Goal: Information Seeking & Learning: Learn about a topic

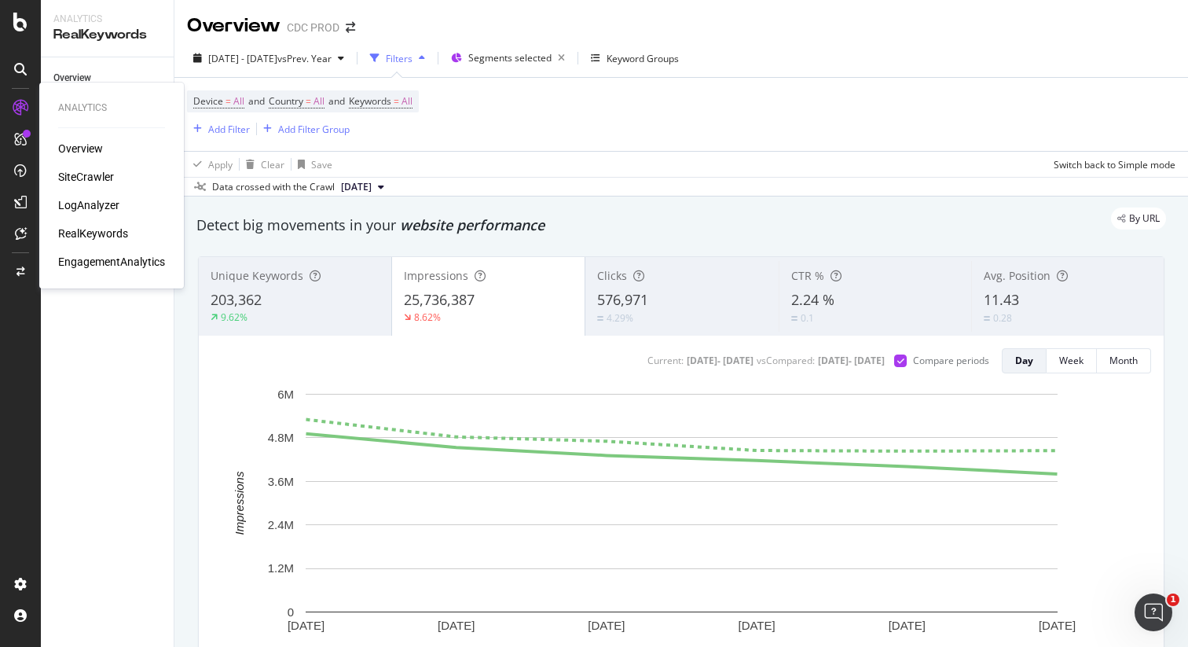
click at [95, 234] on div "RealKeywords" at bounding box center [93, 234] width 70 height 16
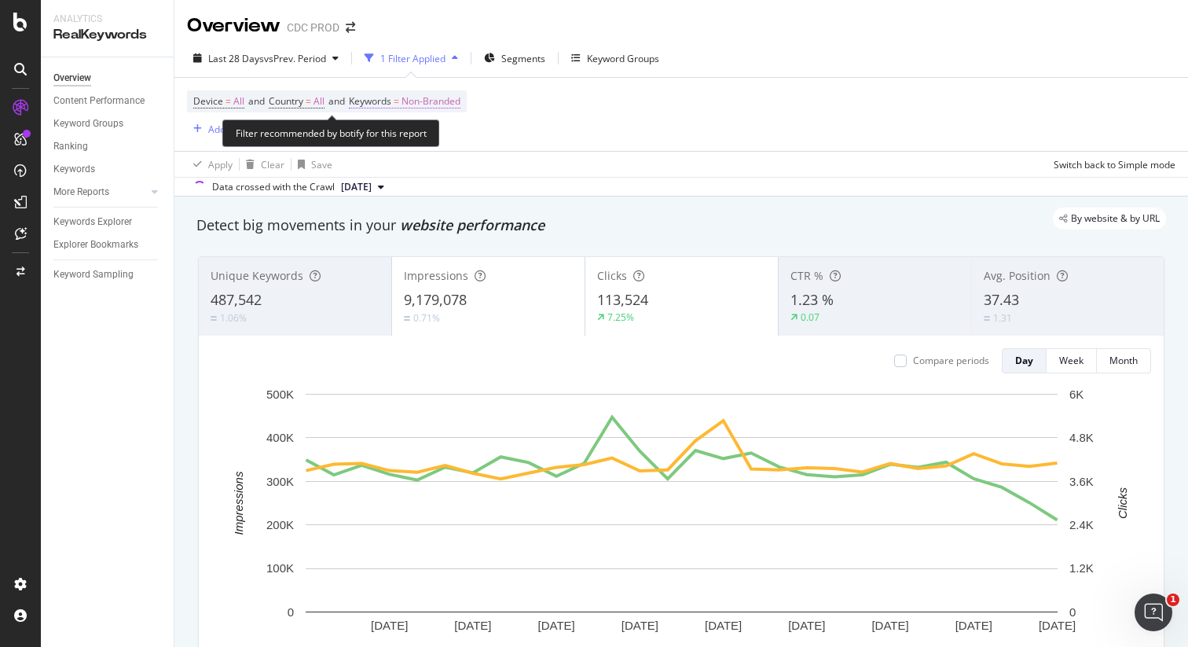
click at [461, 102] on span "Non-Branded" at bounding box center [431, 101] width 59 height 22
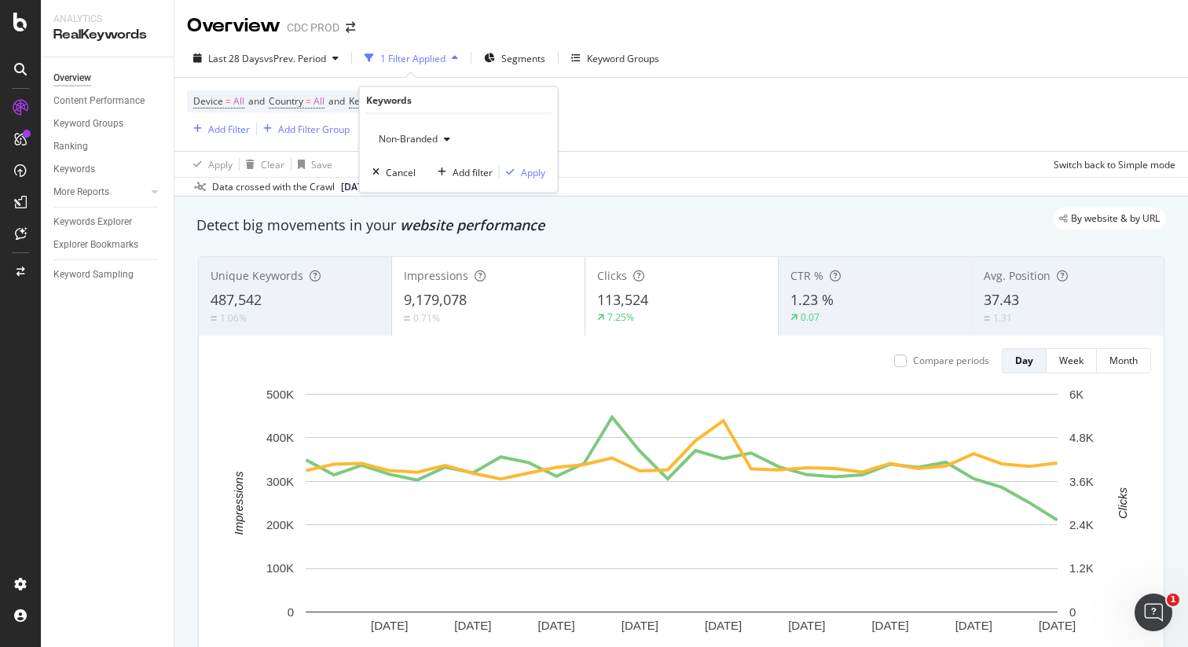
click at [423, 142] on span "Non-Branded" at bounding box center [405, 138] width 65 height 13
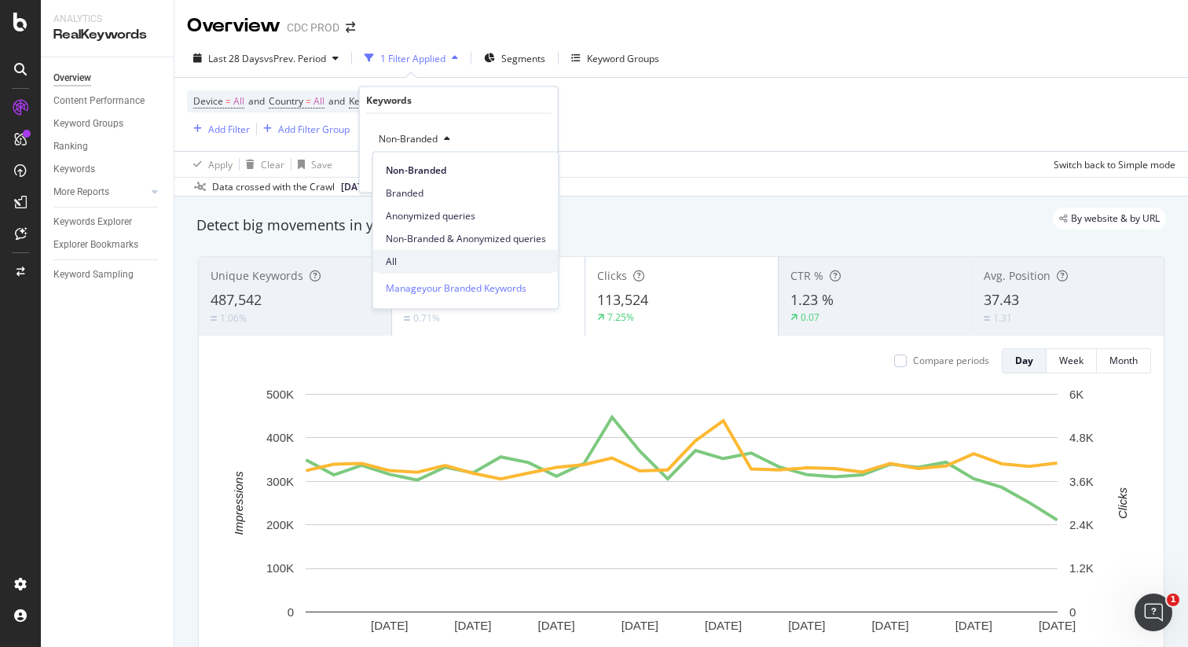
click at [406, 260] on span "All" at bounding box center [466, 261] width 160 height 14
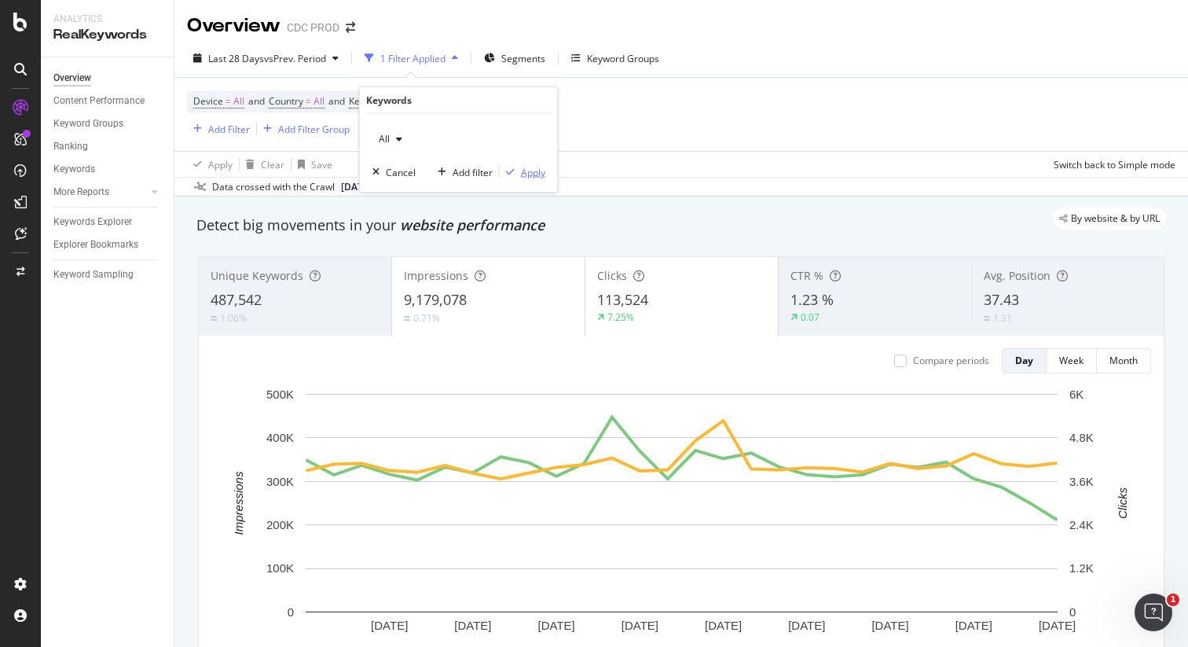
click at [539, 167] on div "Apply" at bounding box center [533, 171] width 24 height 13
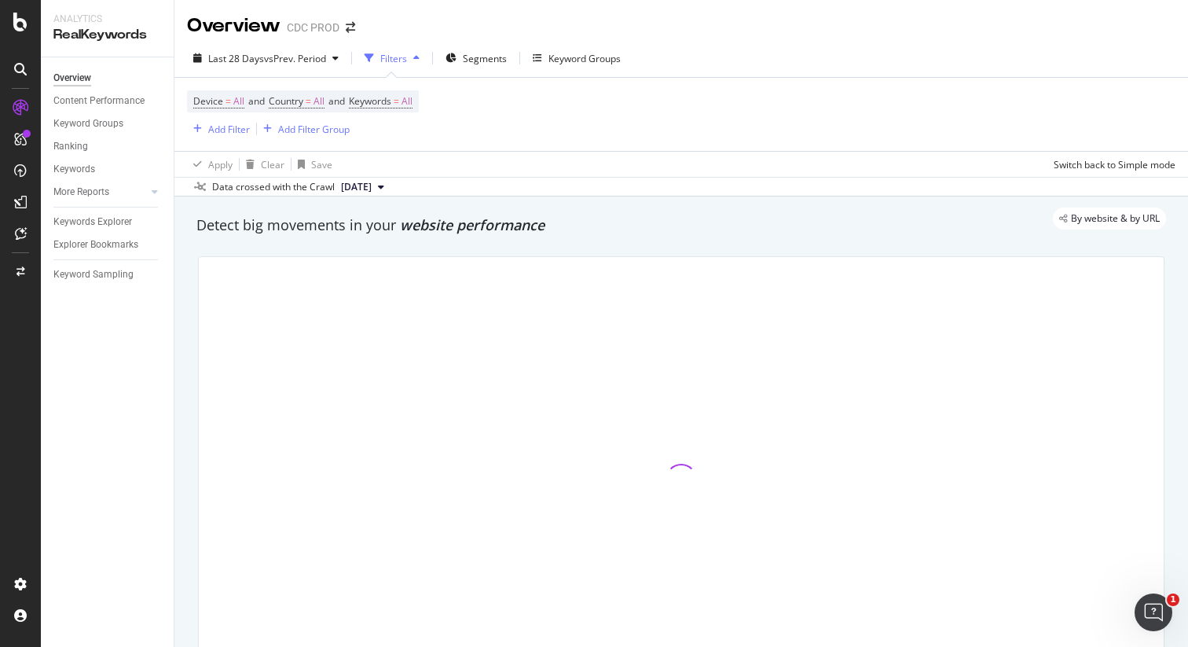
click at [678, 119] on div "Device = All and Country = All and Keywords = All Add Filter Add Filter Group" at bounding box center [681, 114] width 989 height 73
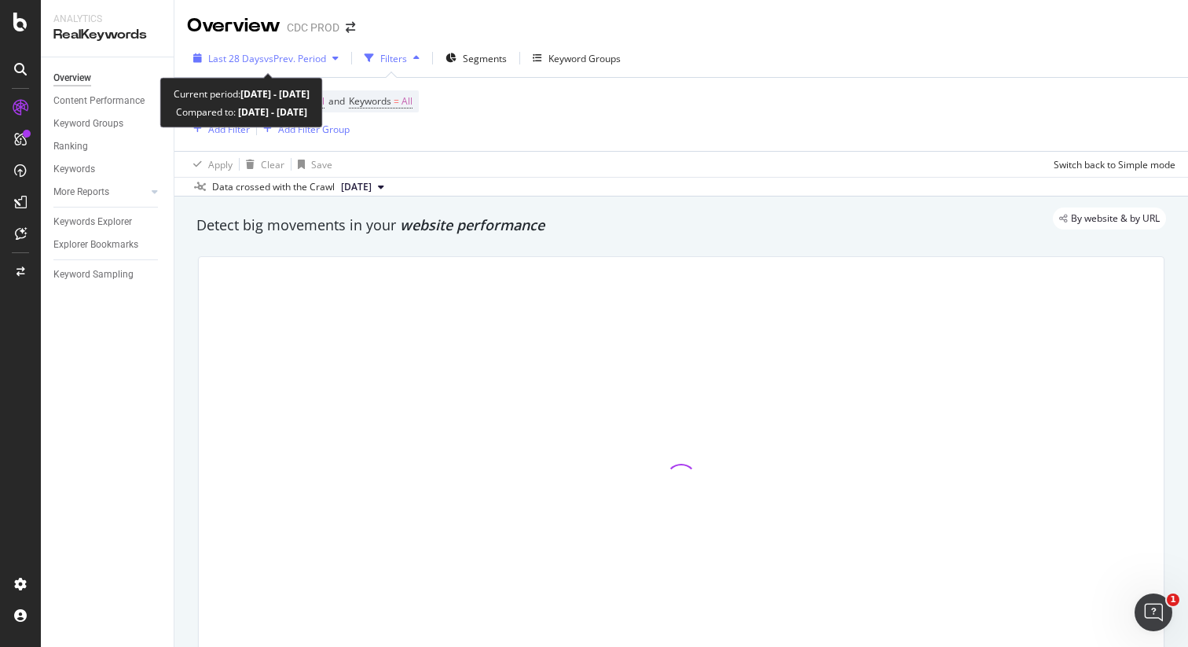
click at [309, 57] on span "vs Prev. Period" at bounding box center [295, 58] width 62 height 13
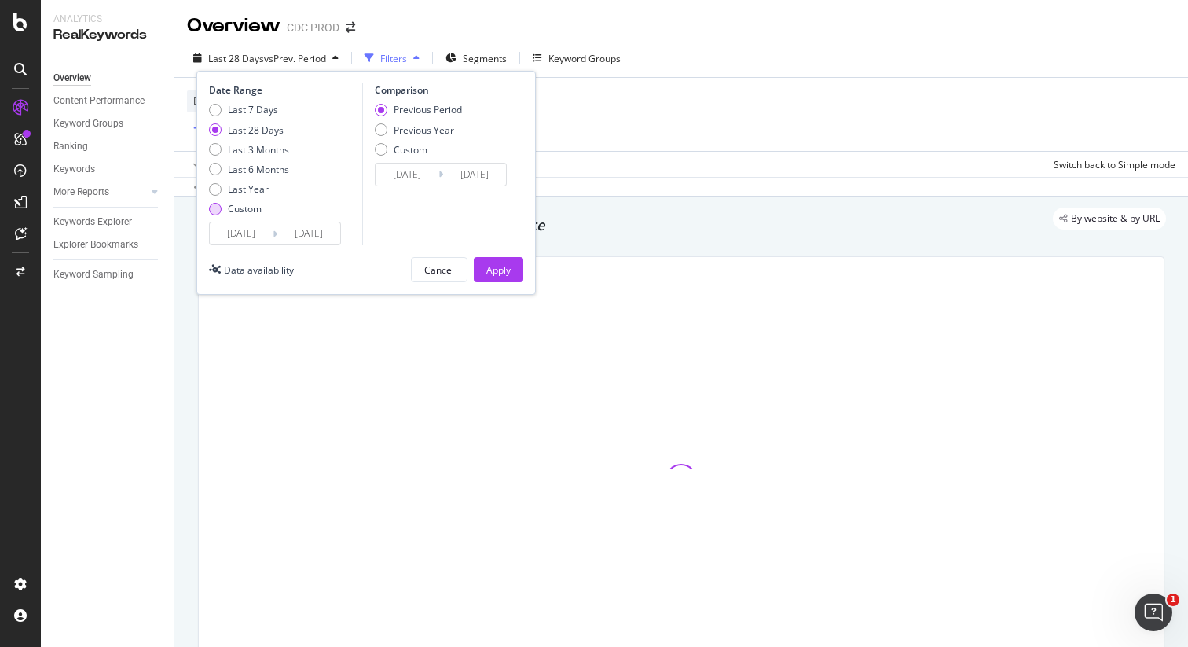
click at [262, 208] on div "Custom" at bounding box center [249, 208] width 80 height 13
click at [262, 231] on input "[DATE]" at bounding box center [241, 233] width 63 height 22
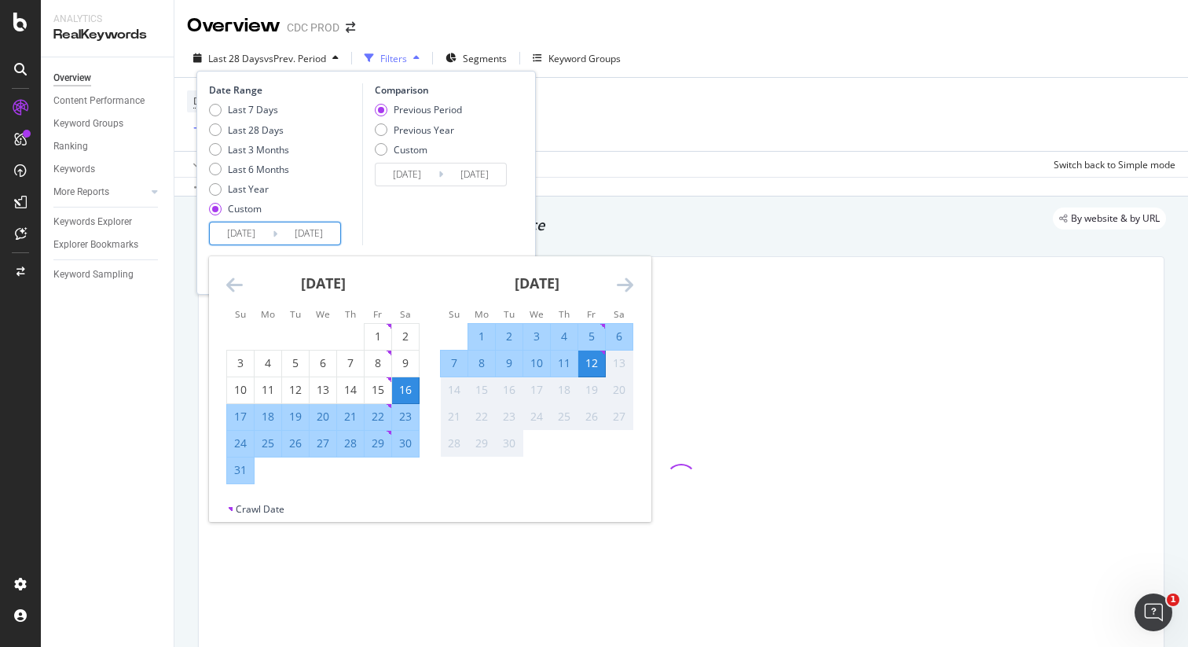
click at [486, 335] on div "1" at bounding box center [481, 337] width 27 height 16
type input "[DATE]"
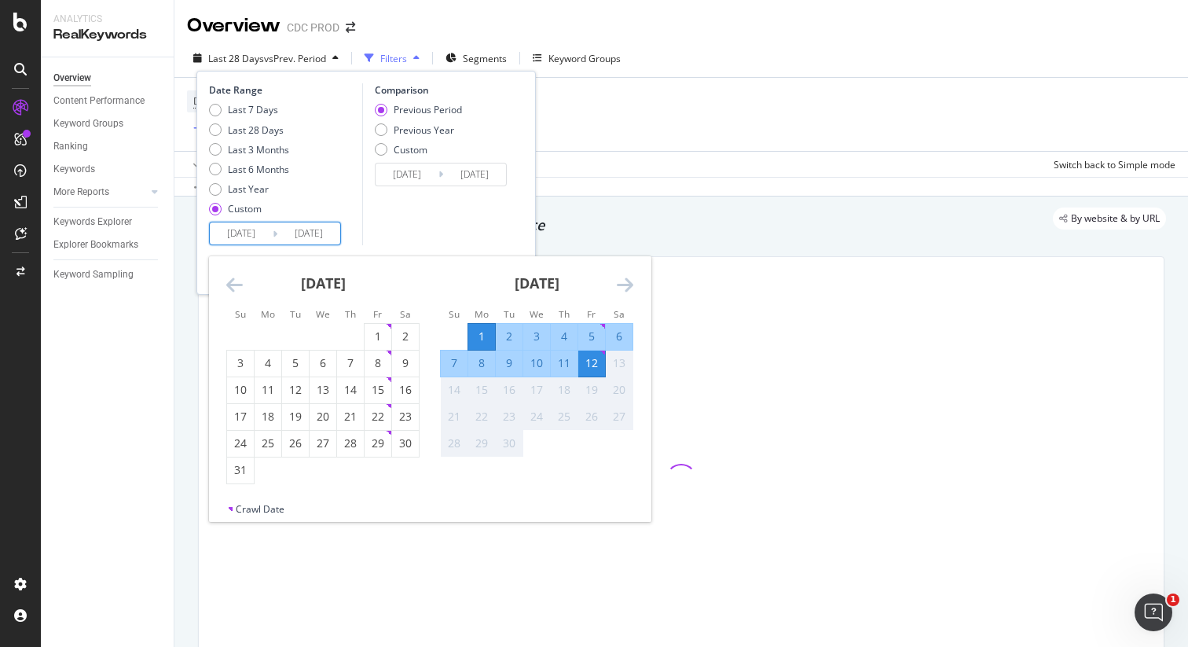
click at [594, 367] on div "12" at bounding box center [591, 363] width 27 height 16
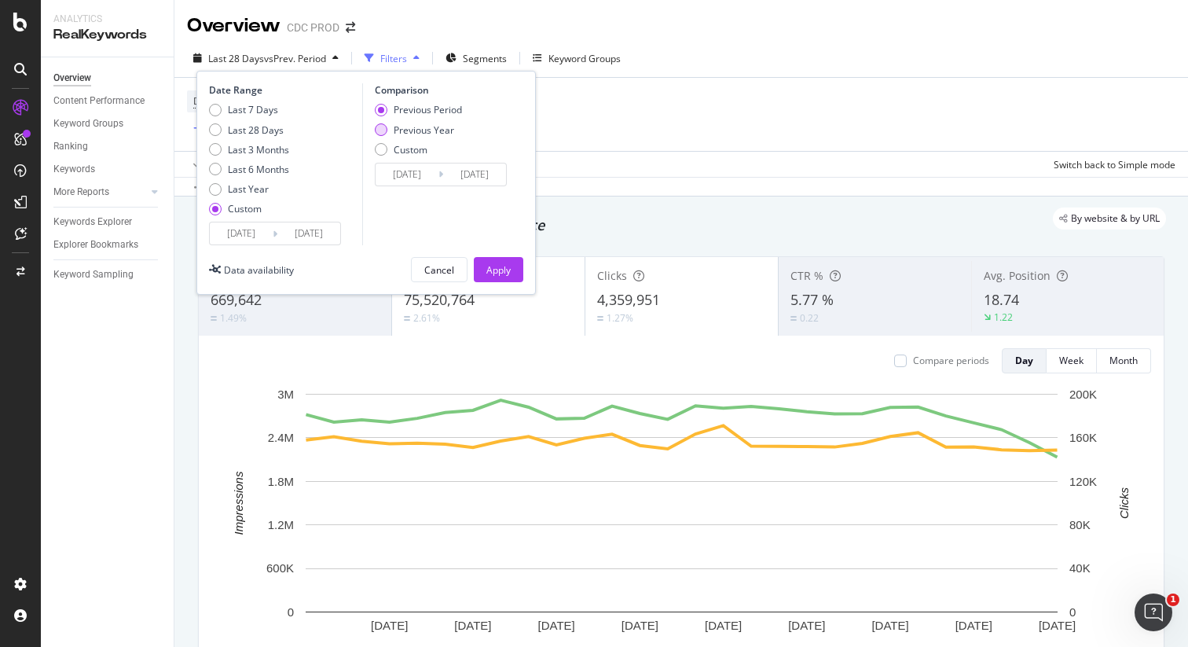
click at [431, 128] on div "Previous Year" at bounding box center [424, 129] width 61 height 13
type input "[DATE]"
click at [498, 271] on div "Apply" at bounding box center [499, 269] width 24 height 13
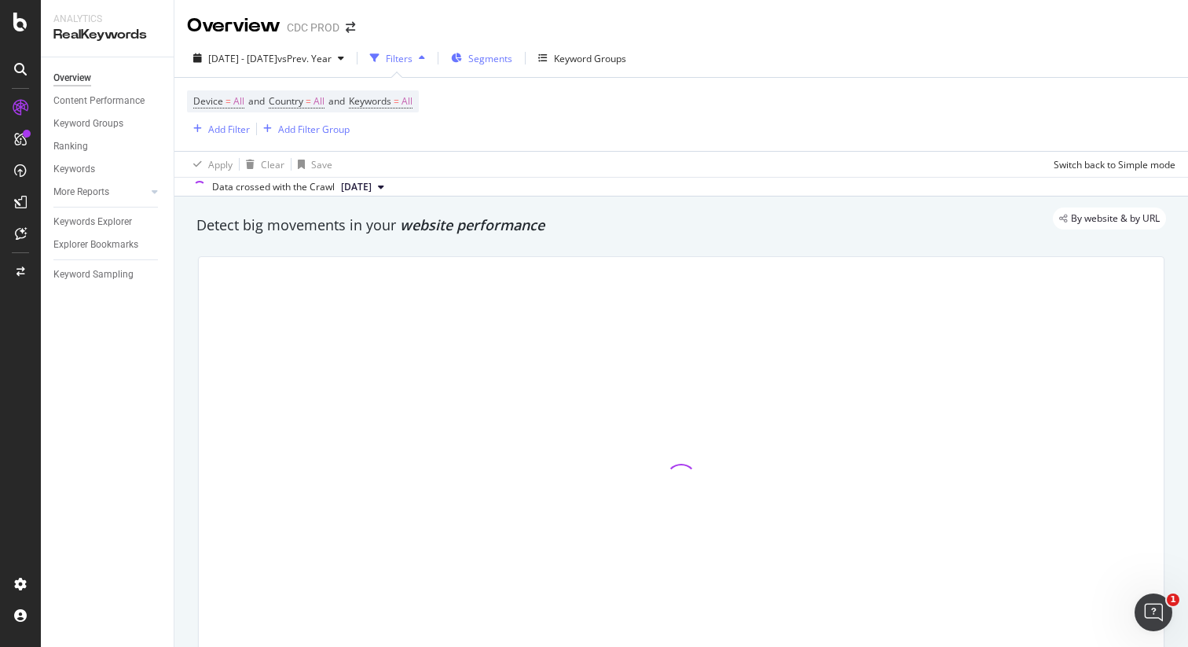
click at [512, 60] on span "Segments" at bounding box center [490, 58] width 44 height 13
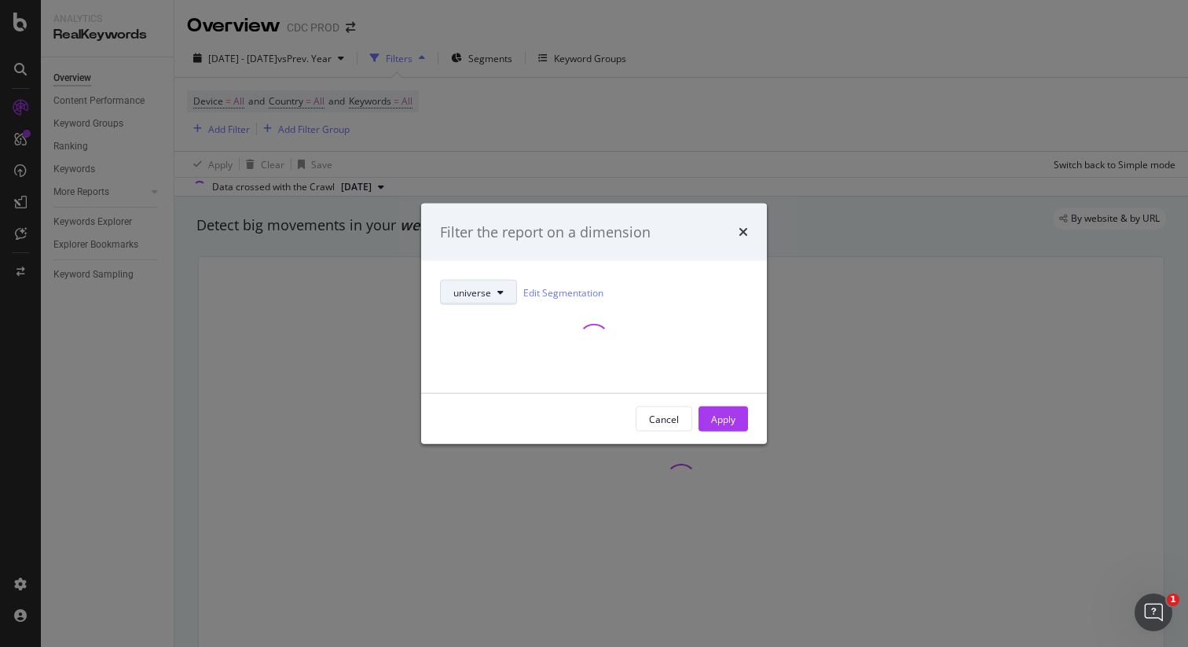
click at [498, 293] on icon "modal" at bounding box center [501, 292] width 6 height 9
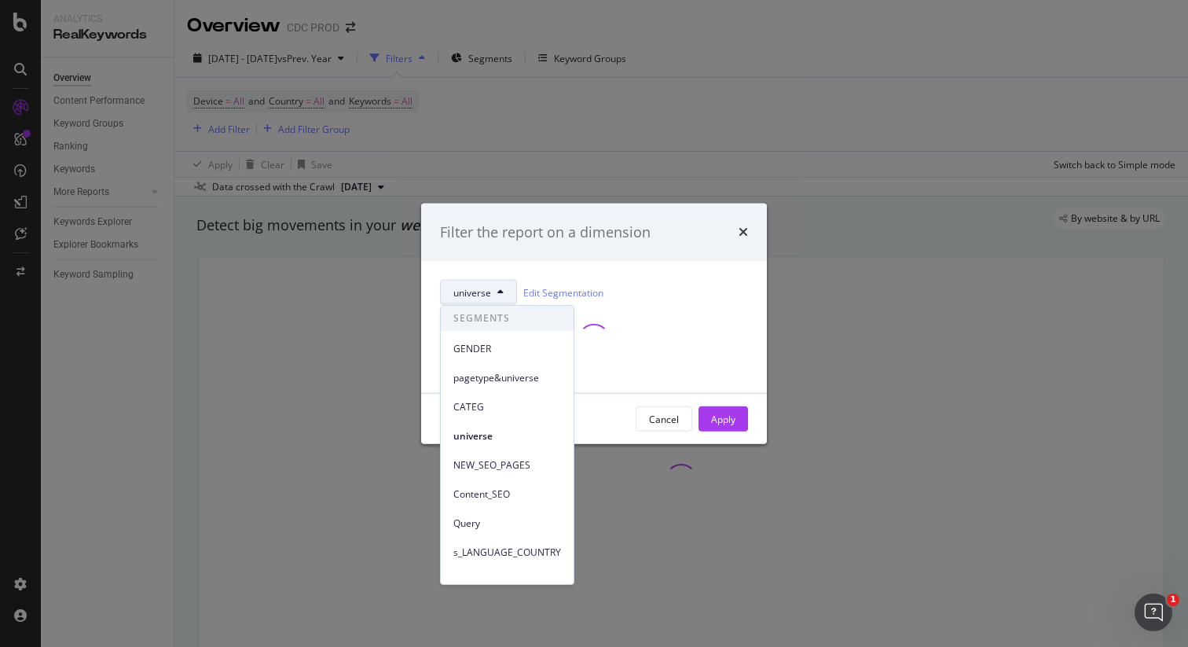
click at [635, 272] on div "universe Edit Segmentation" at bounding box center [594, 327] width 346 height 132
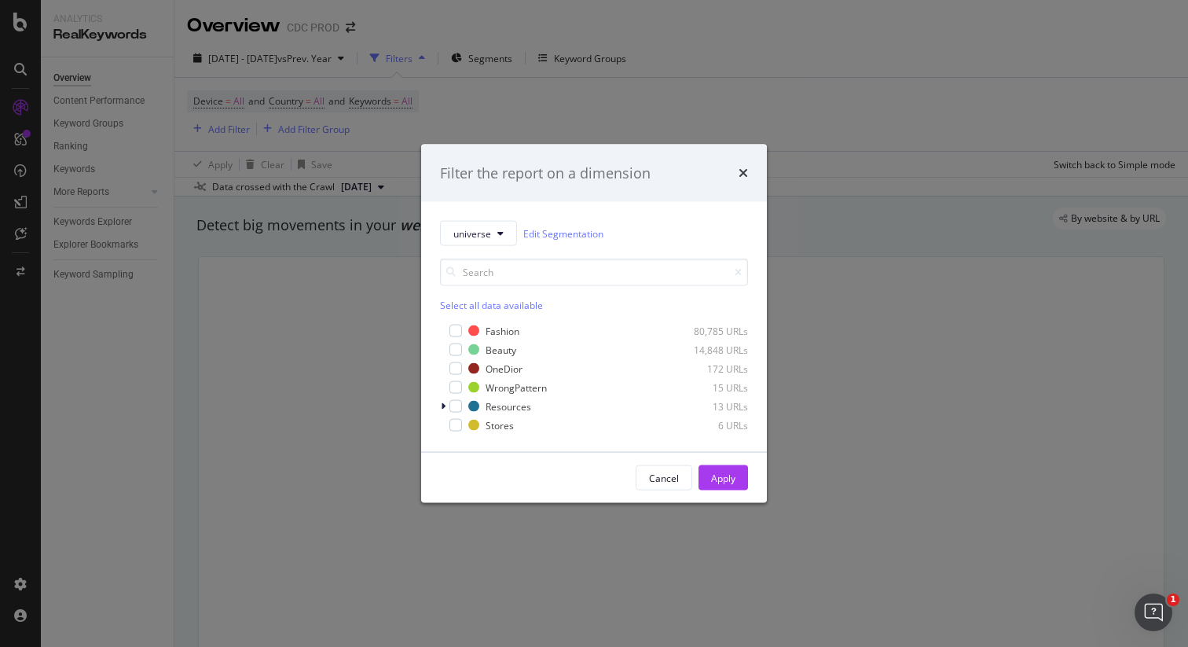
click at [496, 292] on div "Select all data available" at bounding box center [594, 285] width 308 height 53
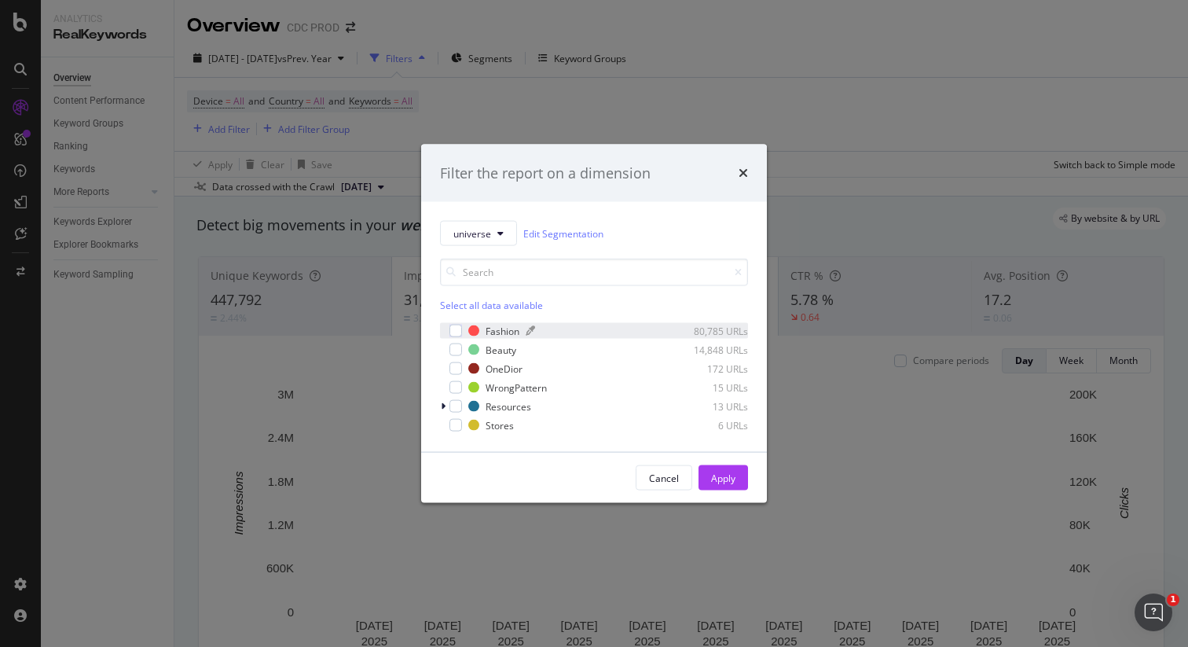
click at [490, 325] on div "Fashion" at bounding box center [503, 330] width 34 height 13
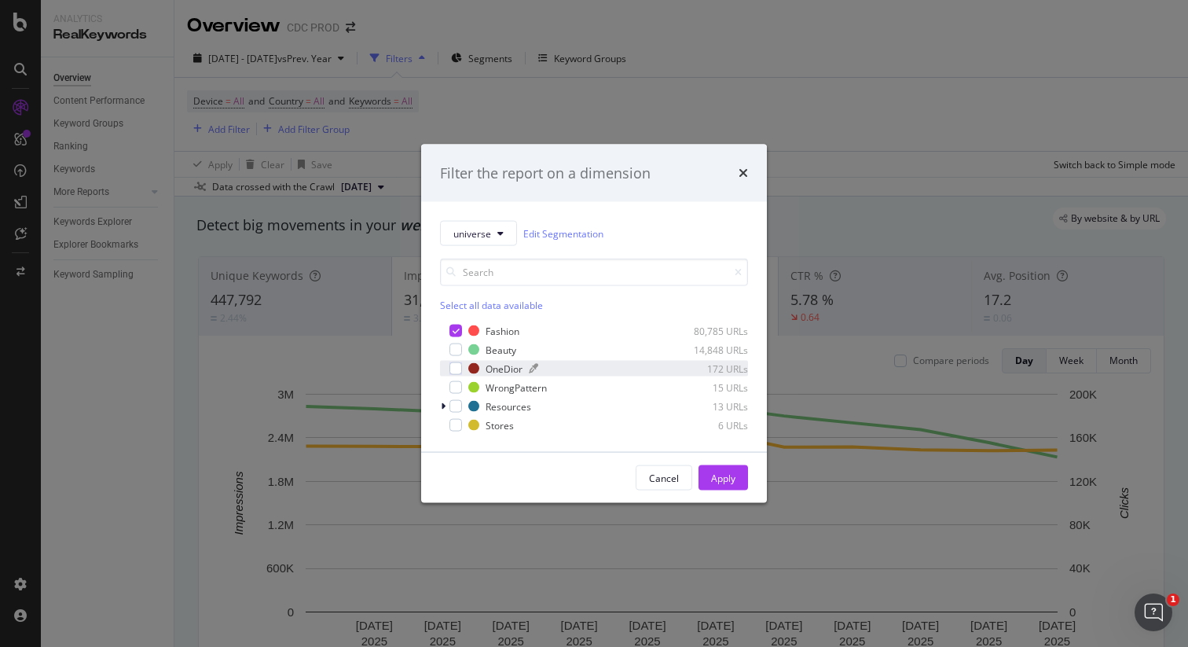
click at [505, 371] on div "OneDior" at bounding box center [504, 368] width 37 height 13
click at [736, 481] on button "Apply" at bounding box center [724, 477] width 50 height 25
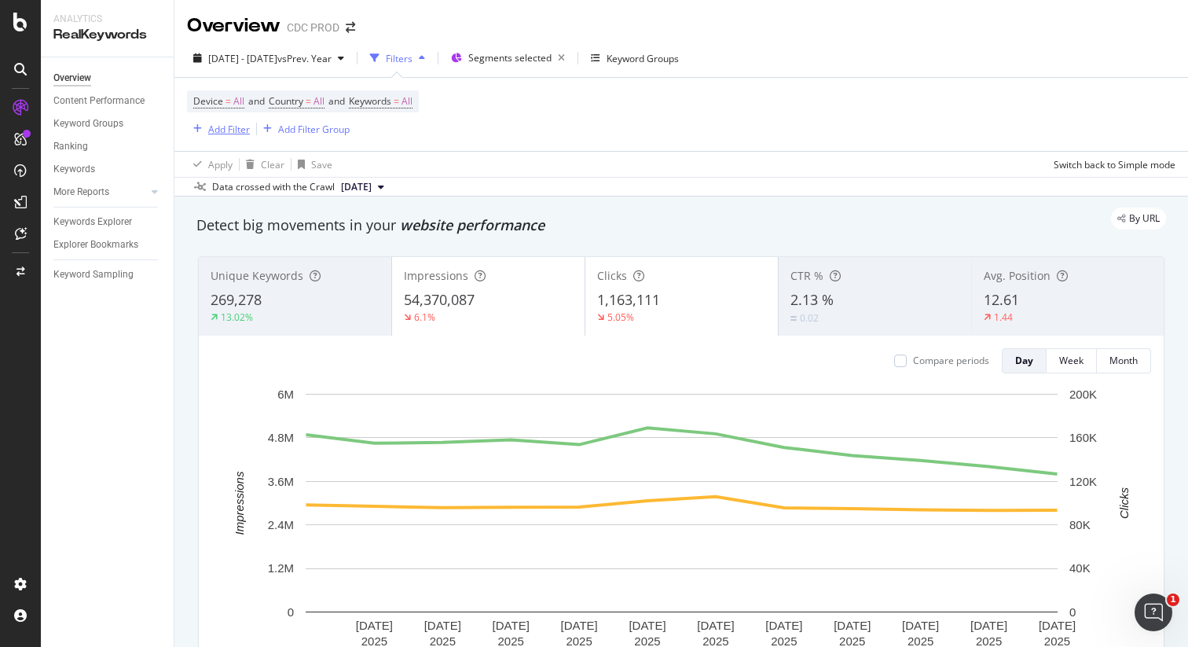
click at [219, 127] on div "Add Filter" at bounding box center [229, 129] width 42 height 13
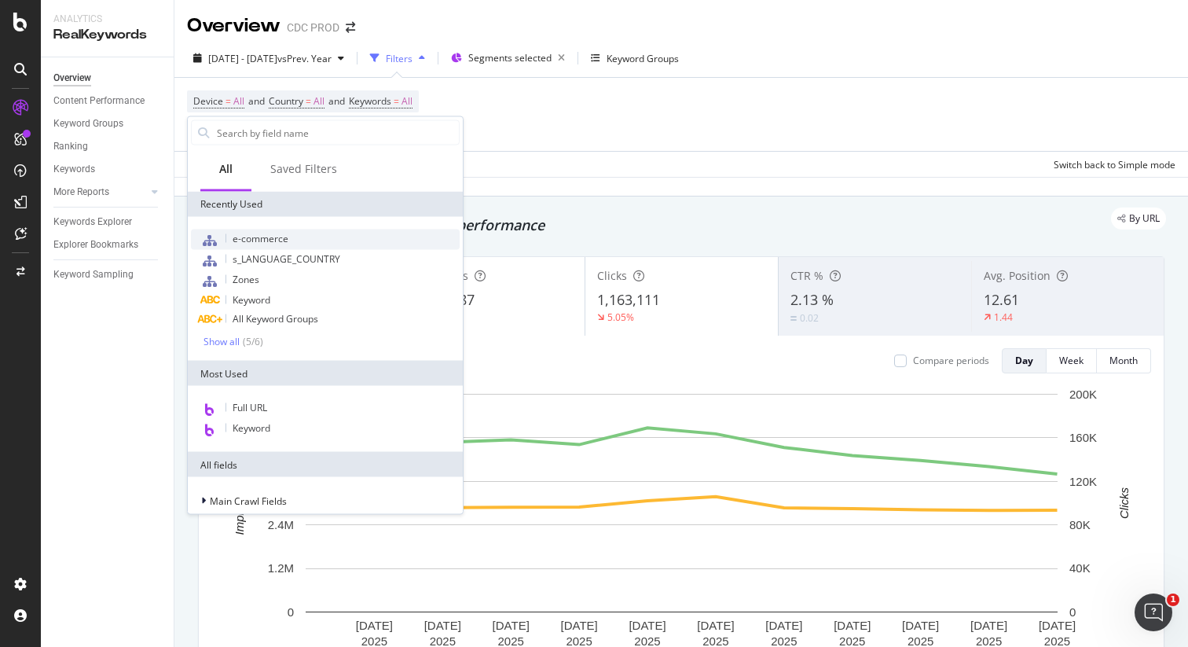
click at [278, 239] on span "e-commerce" at bounding box center [261, 238] width 56 height 13
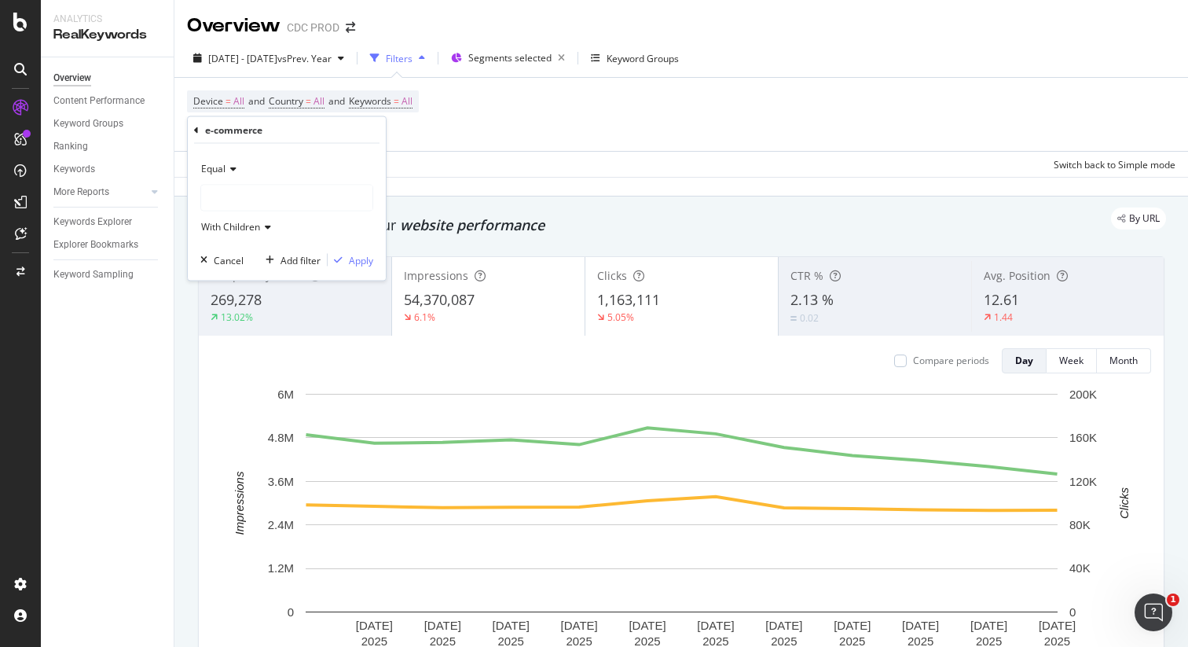
click at [245, 193] on div at bounding box center [286, 197] width 171 height 25
click at [278, 233] on span "82,839 URLS" at bounding box center [303, 229] width 59 height 13
click at [352, 263] on div "Apply" at bounding box center [361, 259] width 24 height 13
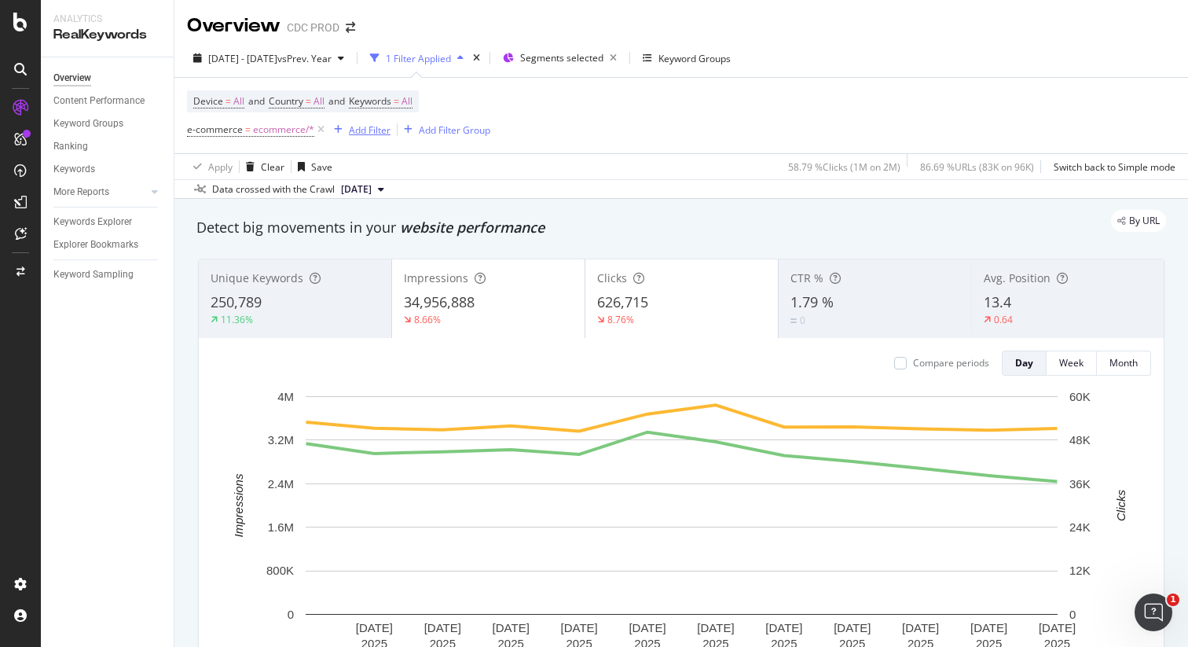
click at [361, 130] on div "Add Filter" at bounding box center [370, 129] width 42 height 13
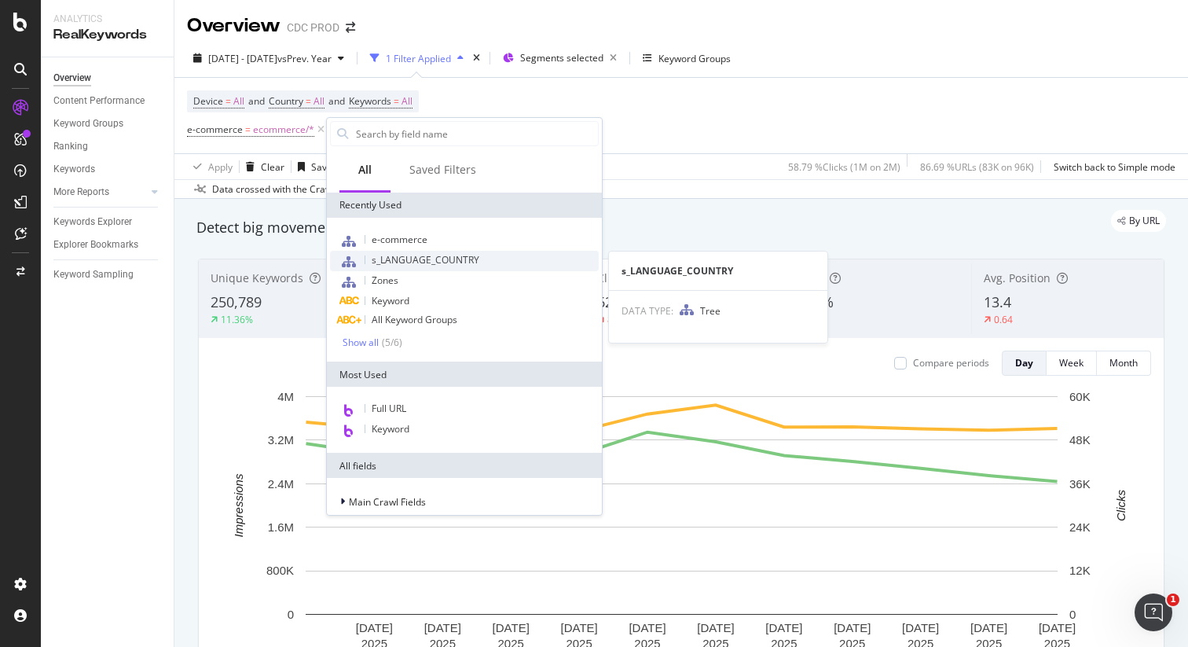
click at [476, 258] on span "s_LANGUAGE_COUNTRY" at bounding box center [426, 259] width 108 height 13
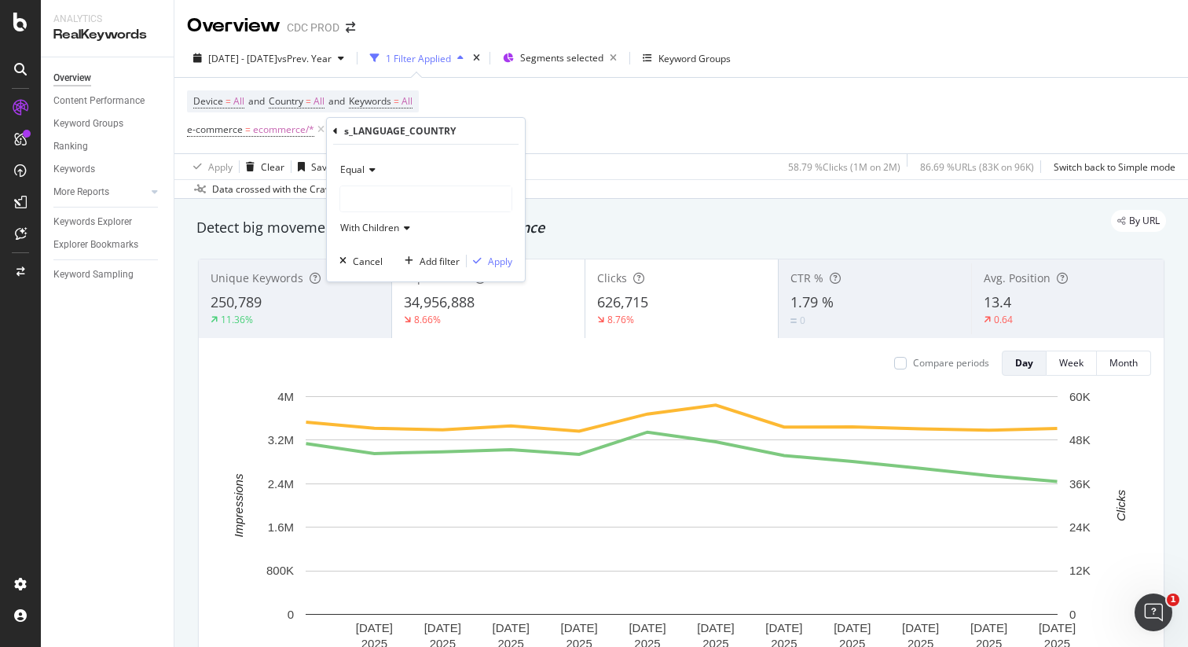
click at [384, 189] on div at bounding box center [425, 198] width 171 height 25
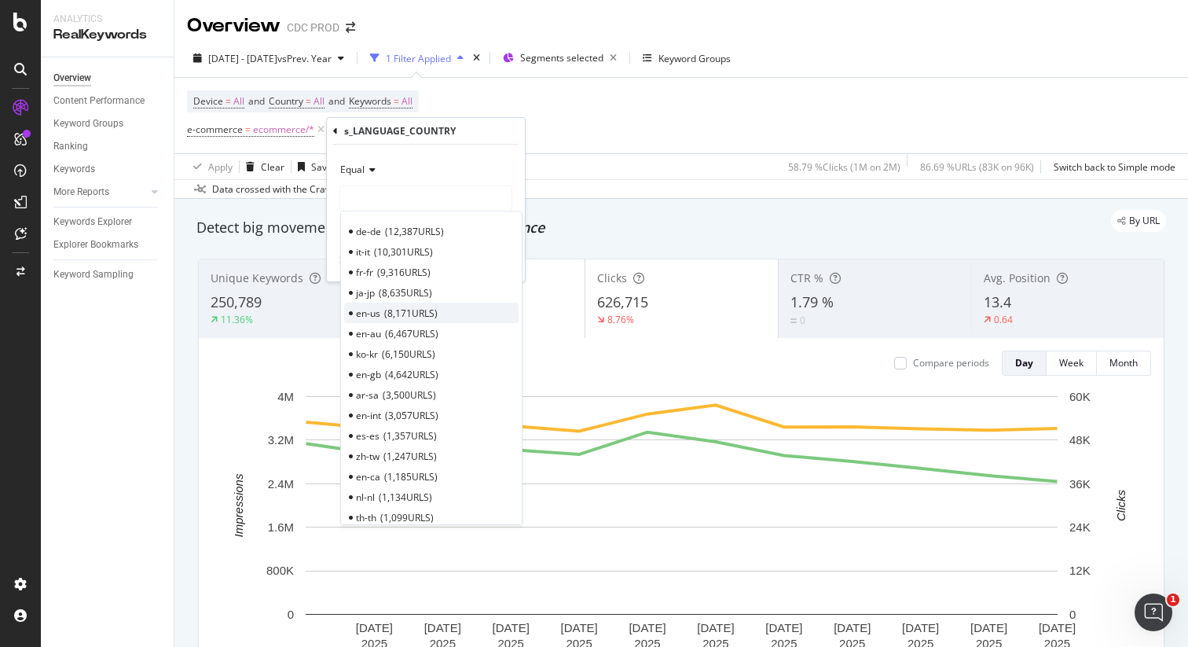
click at [401, 314] on span "8,171 URLS" at bounding box center [410, 313] width 53 height 13
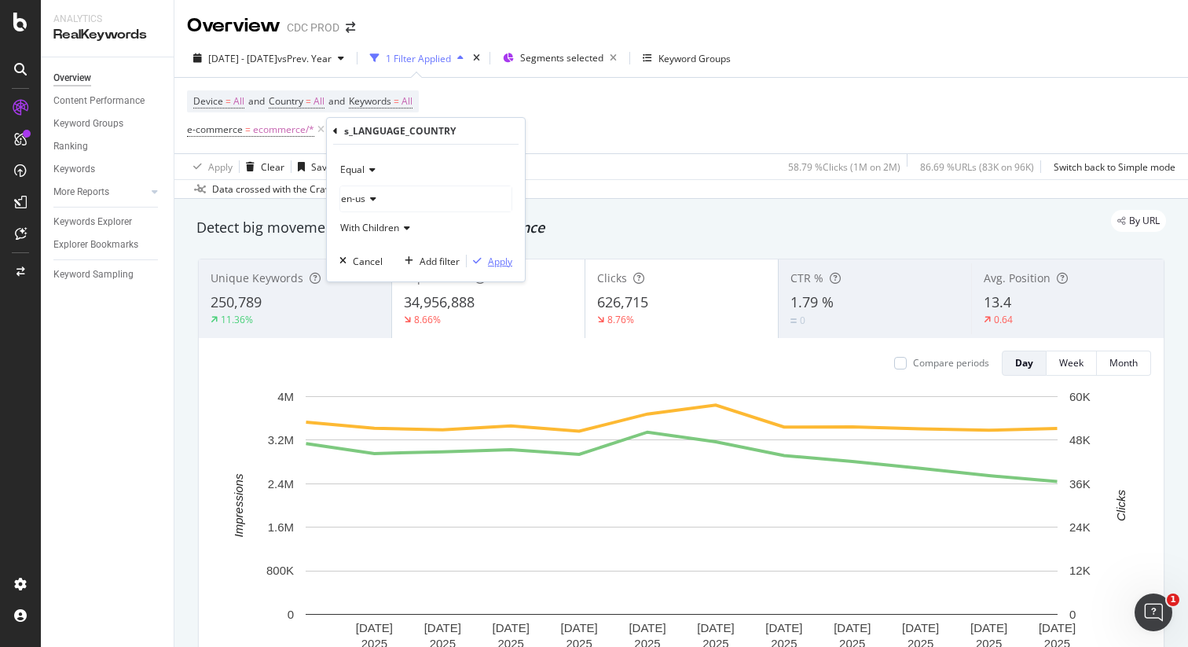
click at [500, 262] on div "Apply" at bounding box center [500, 261] width 24 height 13
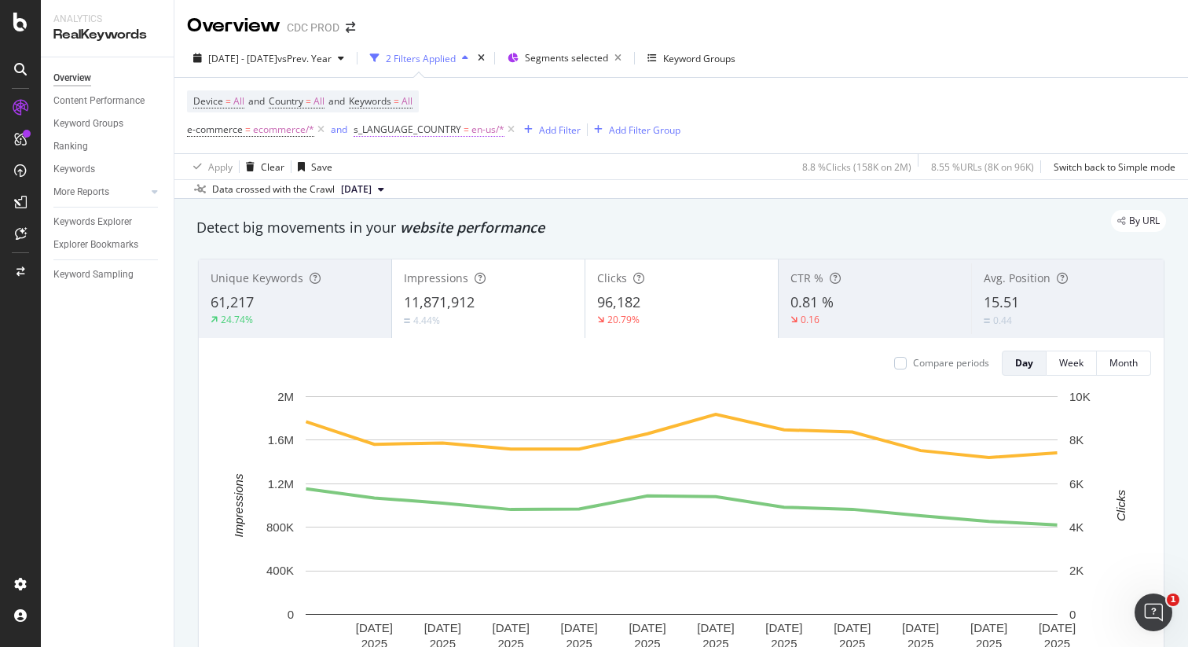
click at [483, 133] on span "en-us/*" at bounding box center [488, 130] width 33 height 22
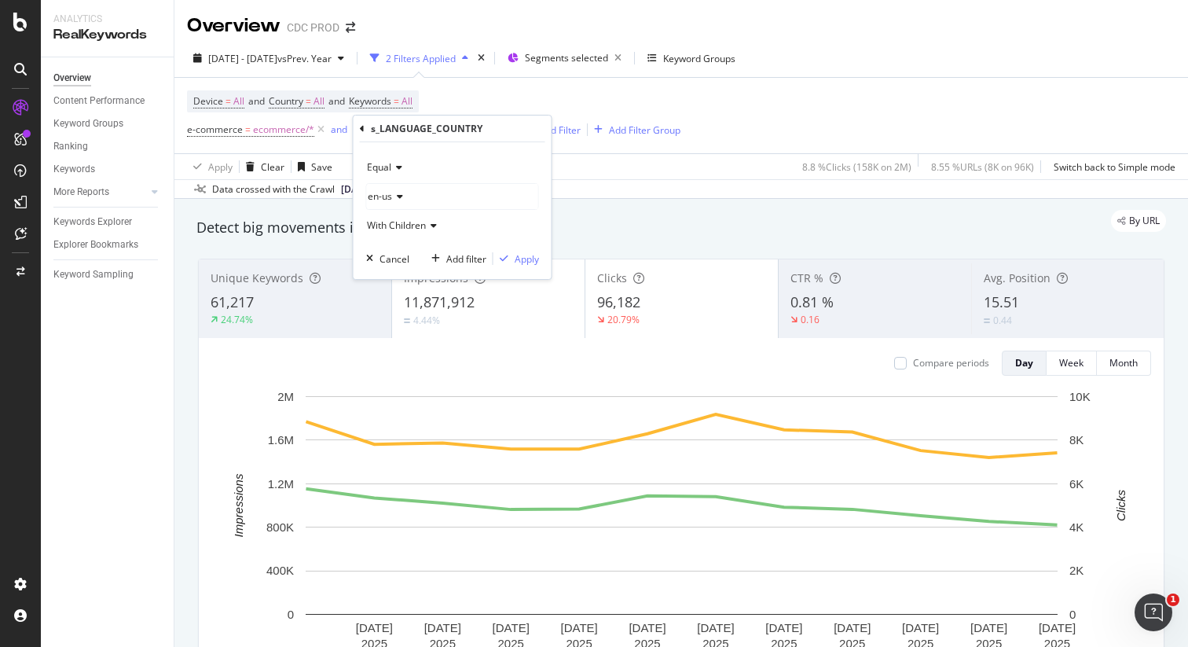
click at [390, 198] on span "en-us" at bounding box center [380, 195] width 24 height 13
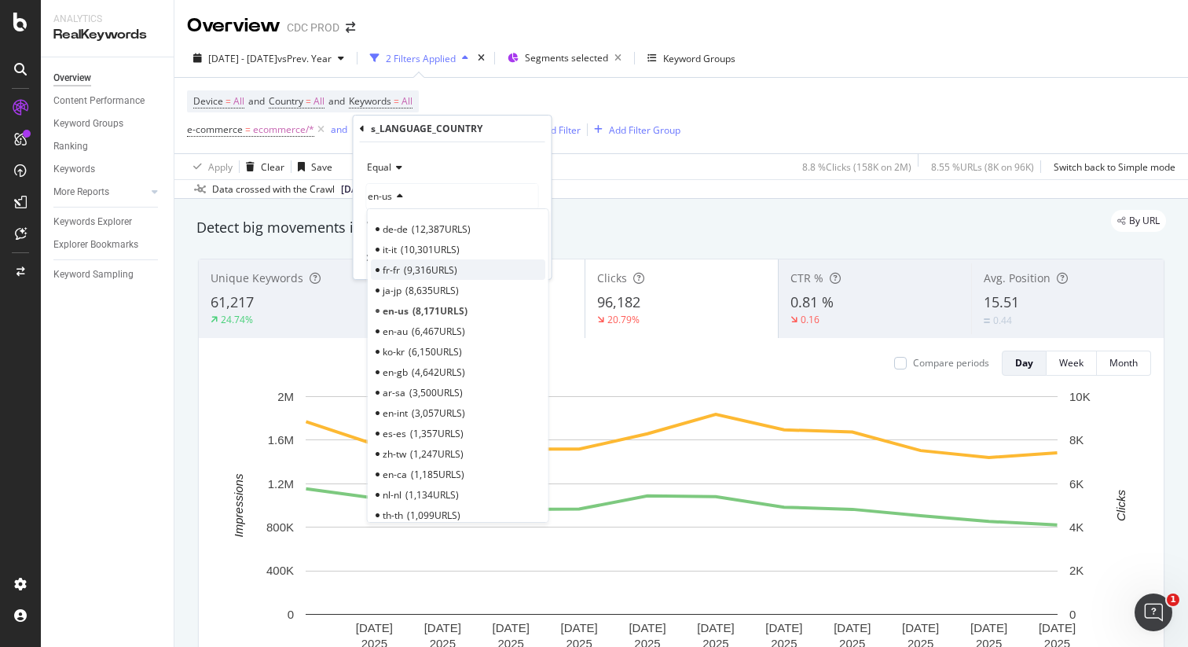
click at [427, 272] on span "9,316 URLS" at bounding box center [430, 269] width 53 height 13
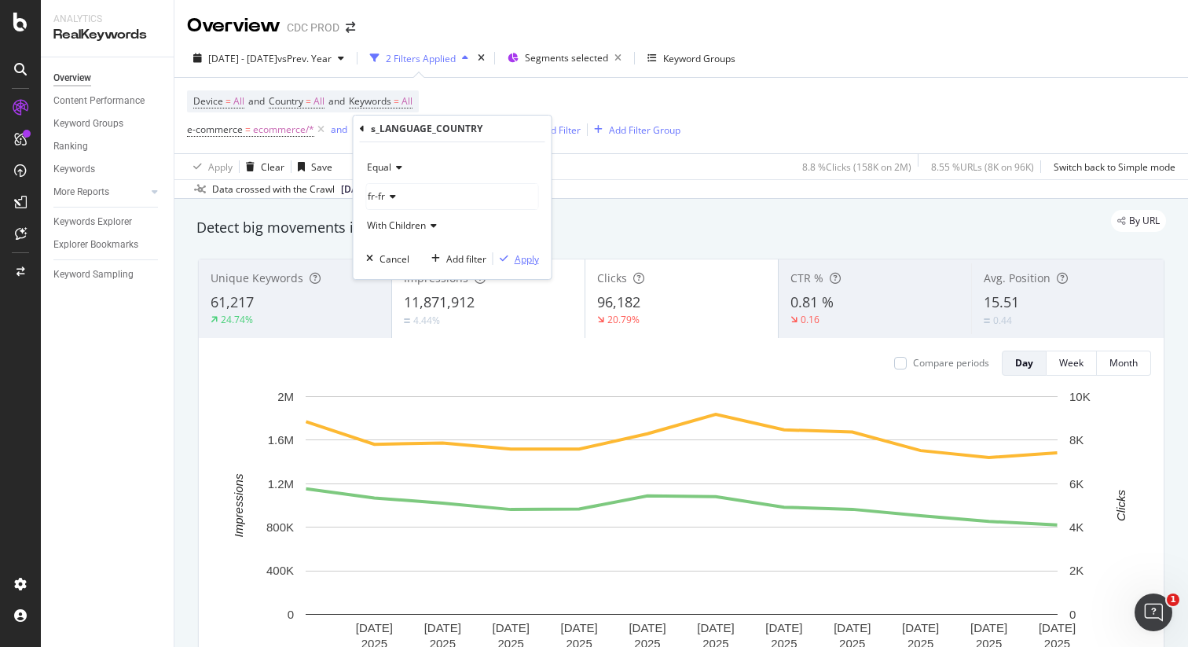
click at [523, 259] on div "Apply" at bounding box center [527, 258] width 24 height 13
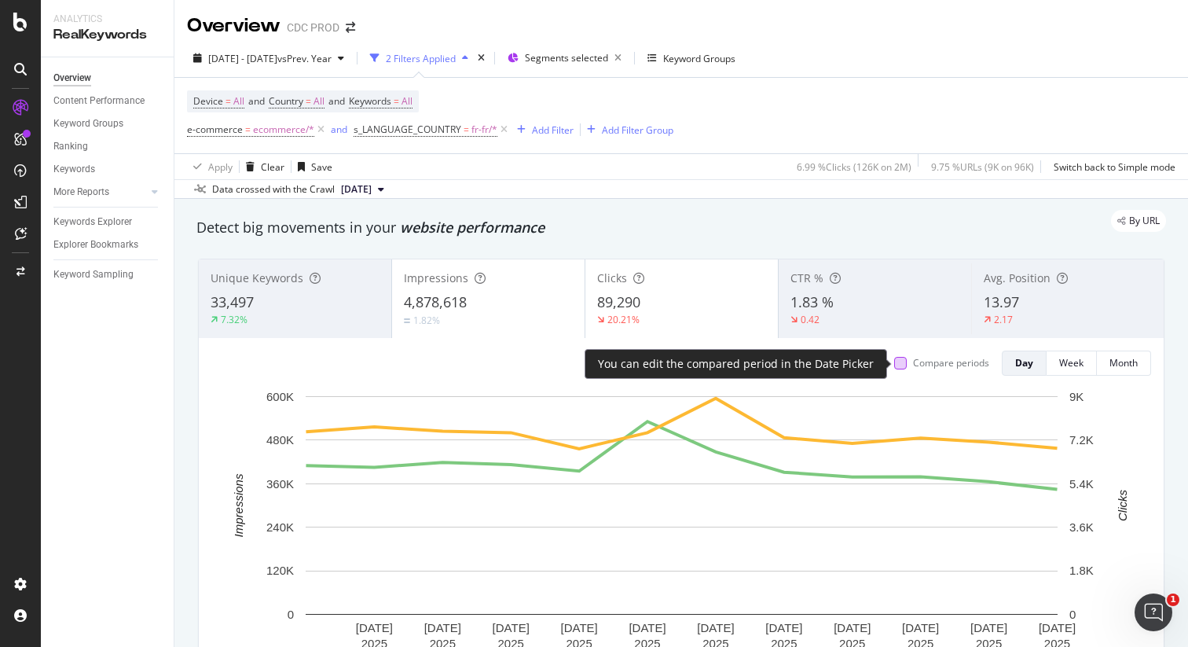
click at [905, 365] on div at bounding box center [900, 363] width 13 height 13
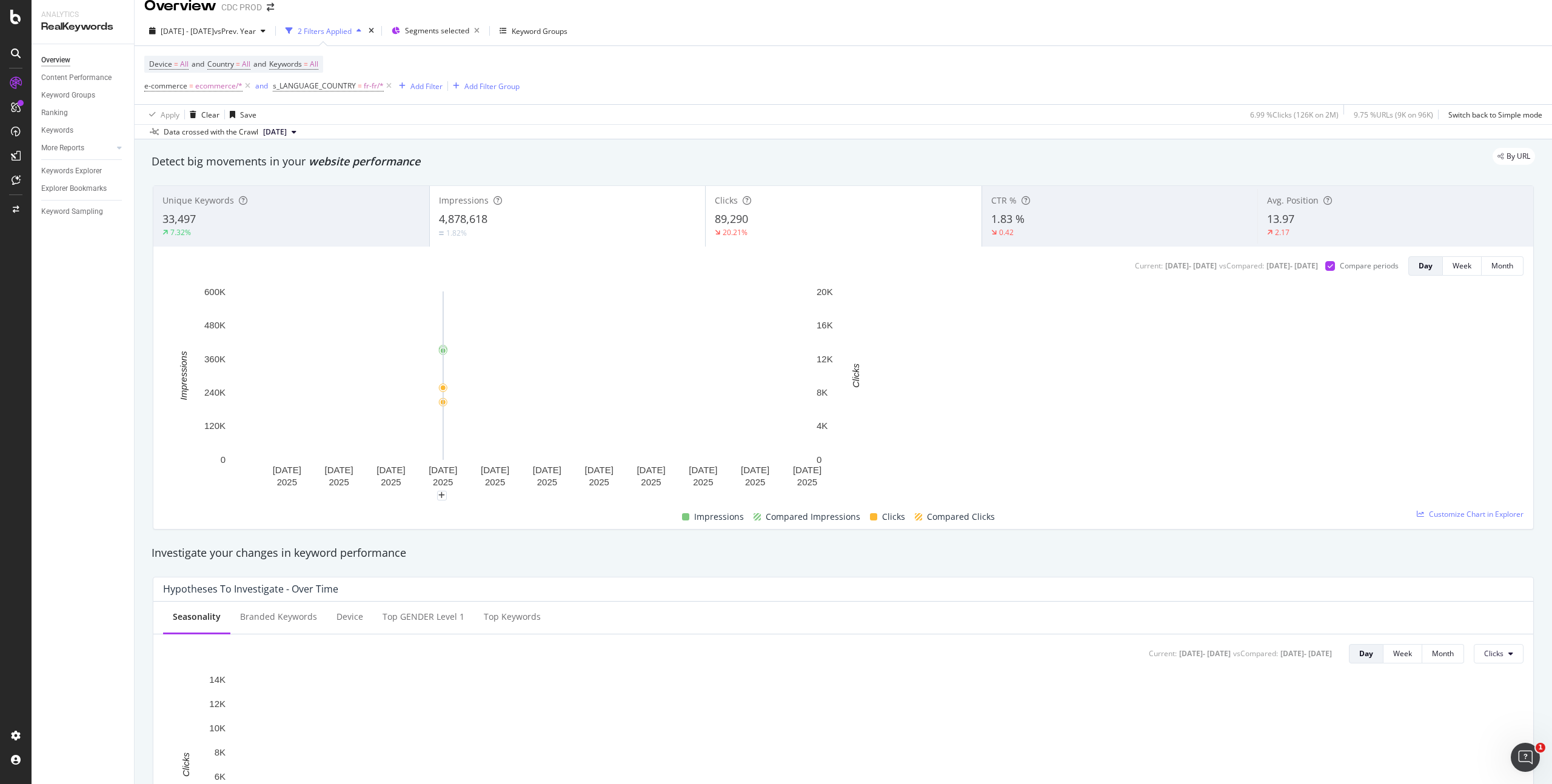
scroll to position [14, 0]
